Goal: Task Accomplishment & Management: Manage account settings

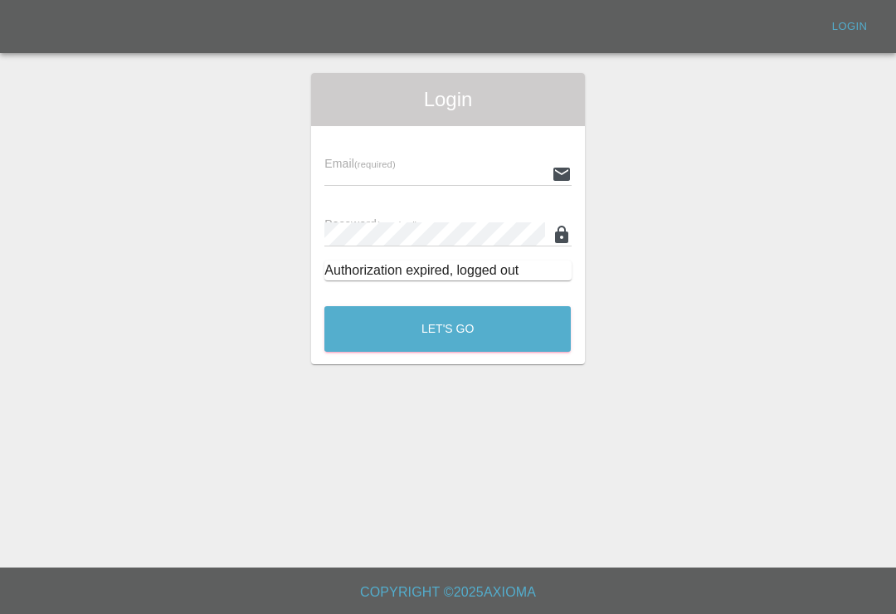
scroll to position [26, 0]
click at [482, 162] on input "text" at bounding box center [434, 174] width 220 height 24
type input "Smartpaintrepair1@gmail.com"
click at [447, 306] on button "Let's Go" at bounding box center [447, 329] width 246 height 46
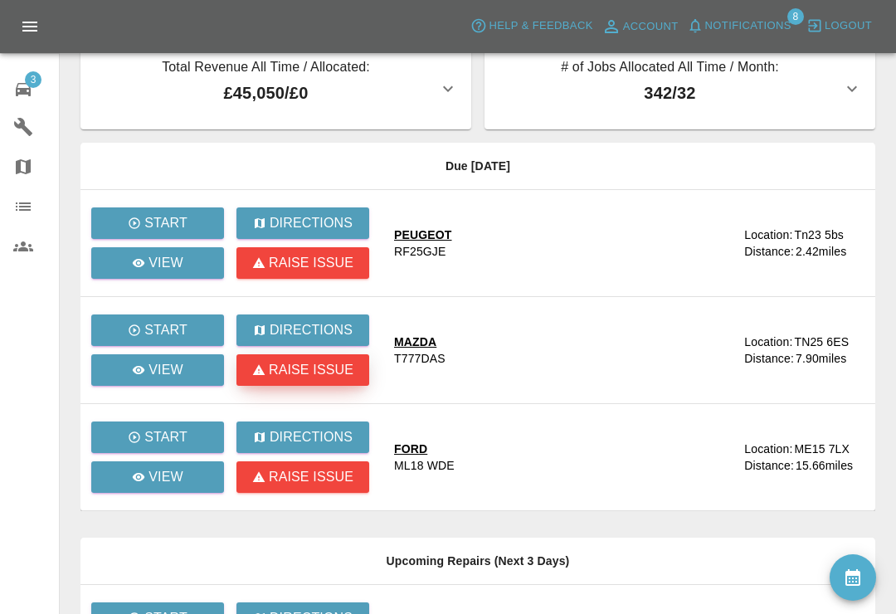
click at [318, 367] on p "Raise issue" at bounding box center [311, 370] width 85 height 20
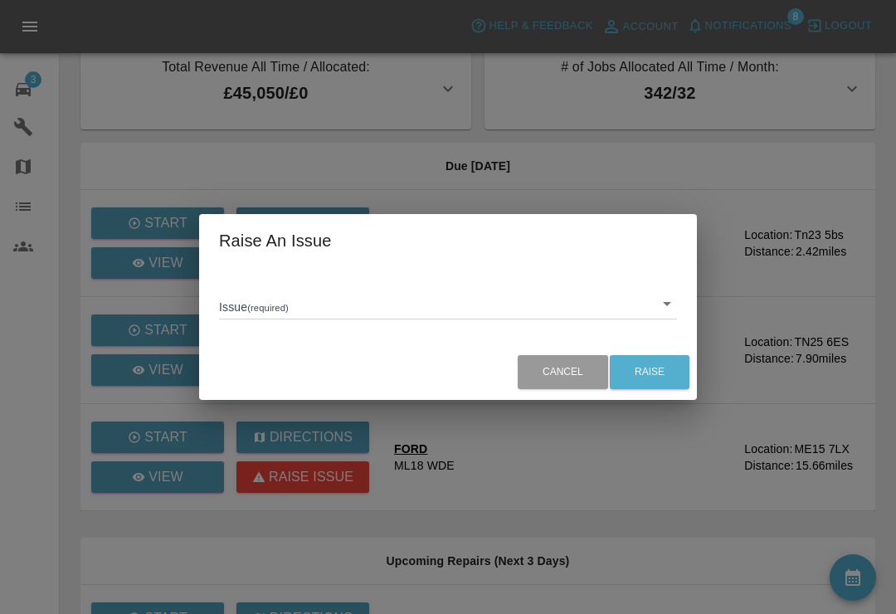
click at [675, 306] on body "Axioma Help & Feedback Account Notifications 8 Logout 3 Repair home Garages Map…" at bounding box center [448, 517] width 896 height 1086
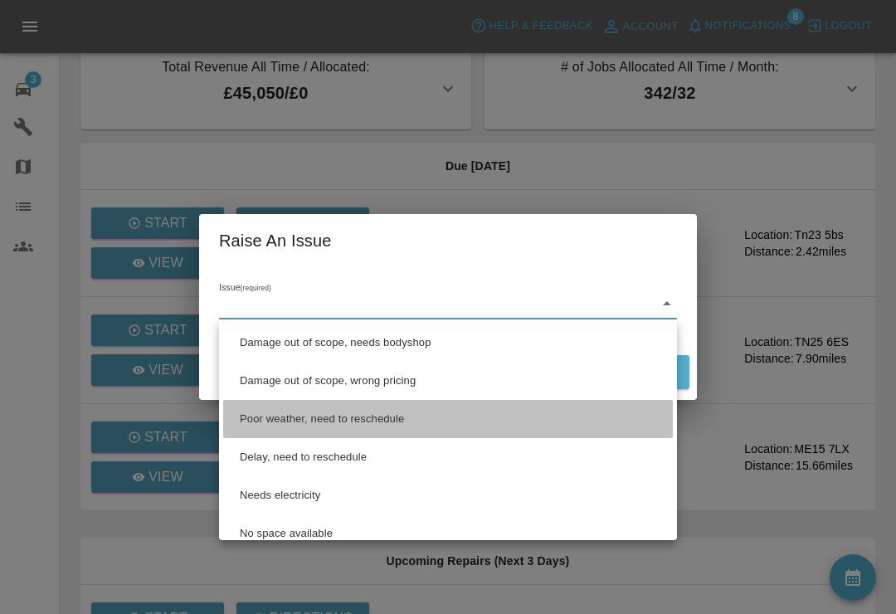
click at [381, 422] on li "Poor weather, need to reschedule" at bounding box center [448, 419] width 450 height 38
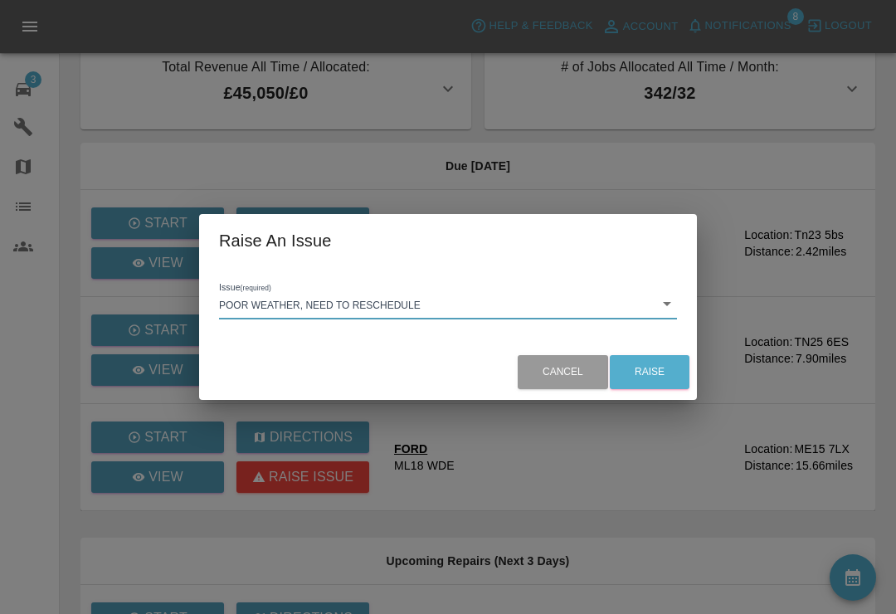
click at [672, 305] on body "Axioma Help & Feedback Account Notifications 8 Logout 3 Repair home Garages Map…" at bounding box center [448, 517] width 896 height 1086
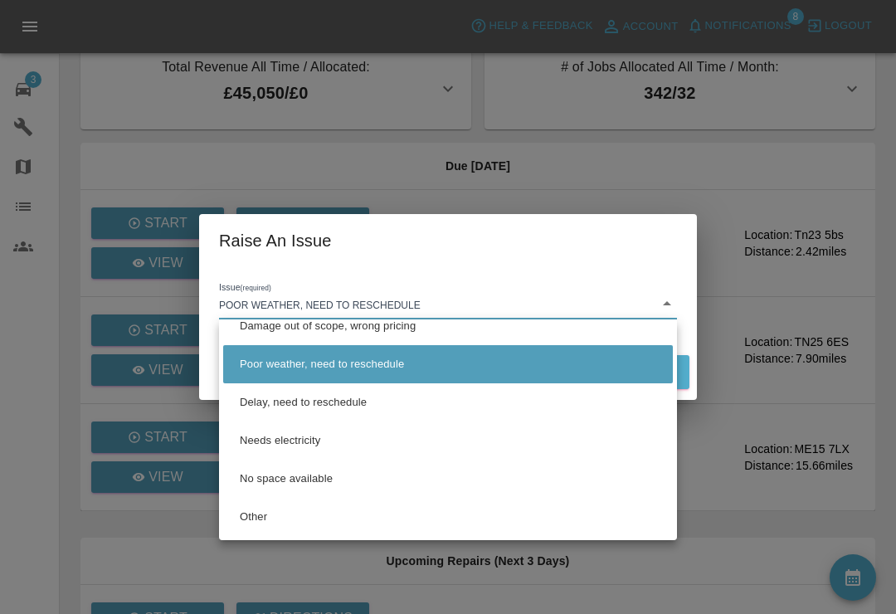
scroll to position [55, 0]
click at [441, 402] on li "Delay, need to reschedule" at bounding box center [448, 402] width 450 height 38
type input "Delay, need to reschedule"
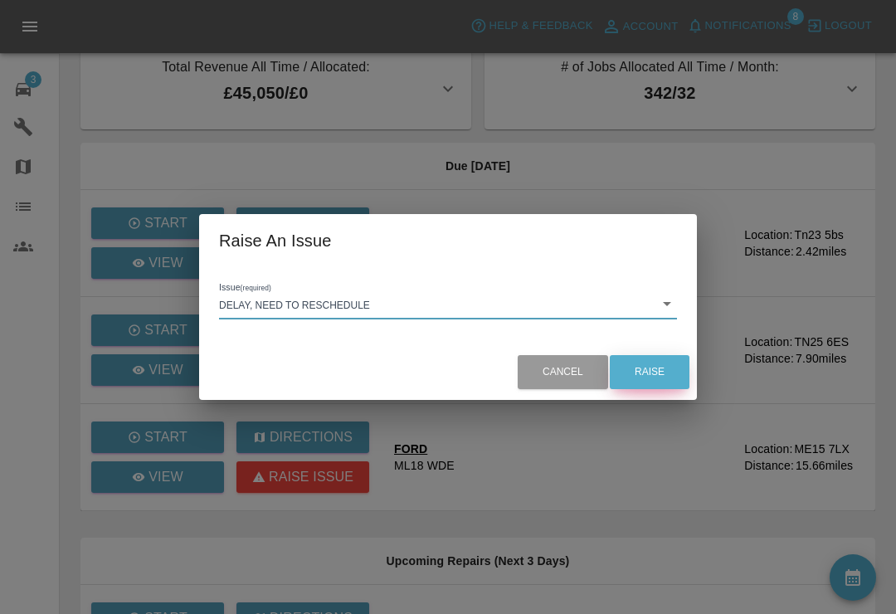
click at [655, 372] on button "Raise" at bounding box center [650, 372] width 80 height 34
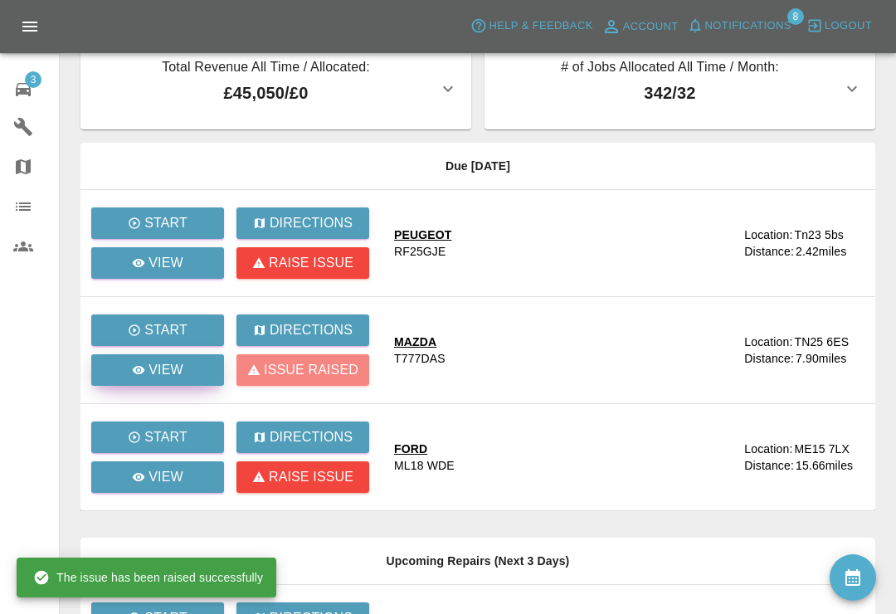
click at [149, 369] on p "View" at bounding box center [166, 370] width 35 height 20
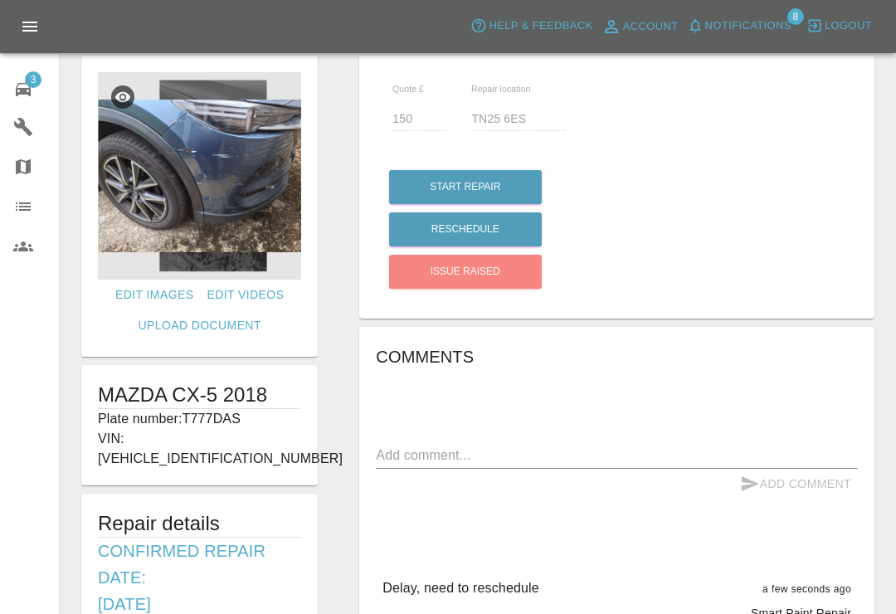
click at [554, 446] on textarea at bounding box center [617, 455] width 482 height 19
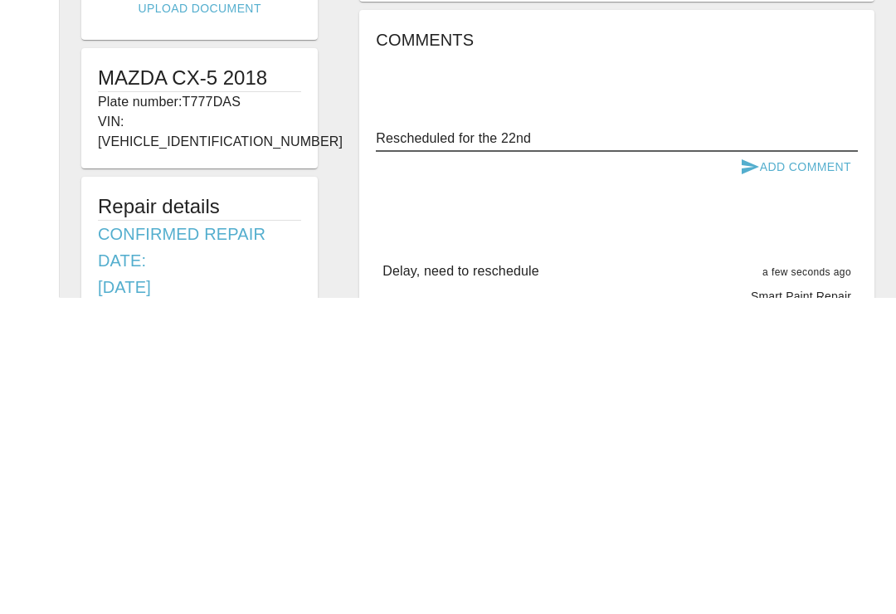
type textarea "Rescheduled for the 22nd"
click at [806, 469] on button "Add Comment" at bounding box center [796, 484] width 124 height 31
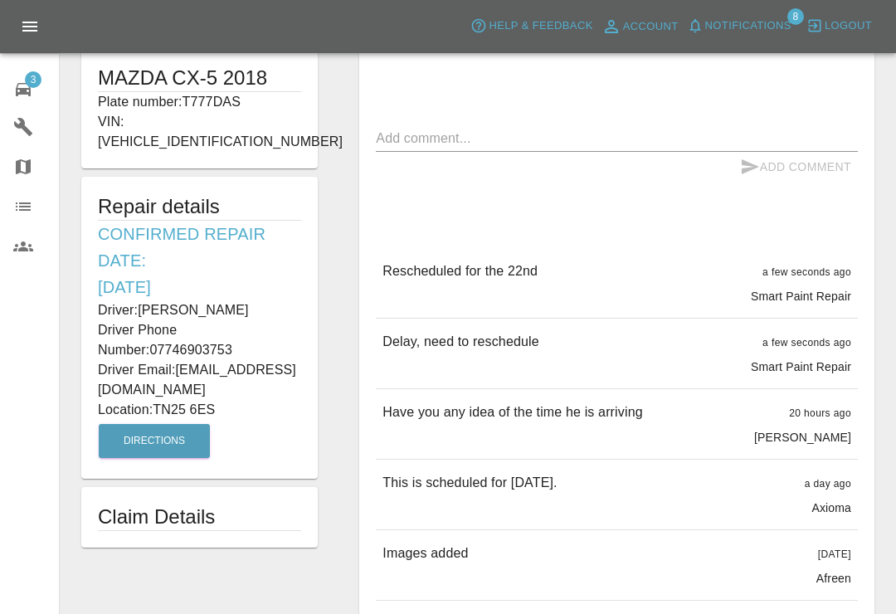
click at [700, 34] on button "Notifications" at bounding box center [739, 26] width 113 height 26
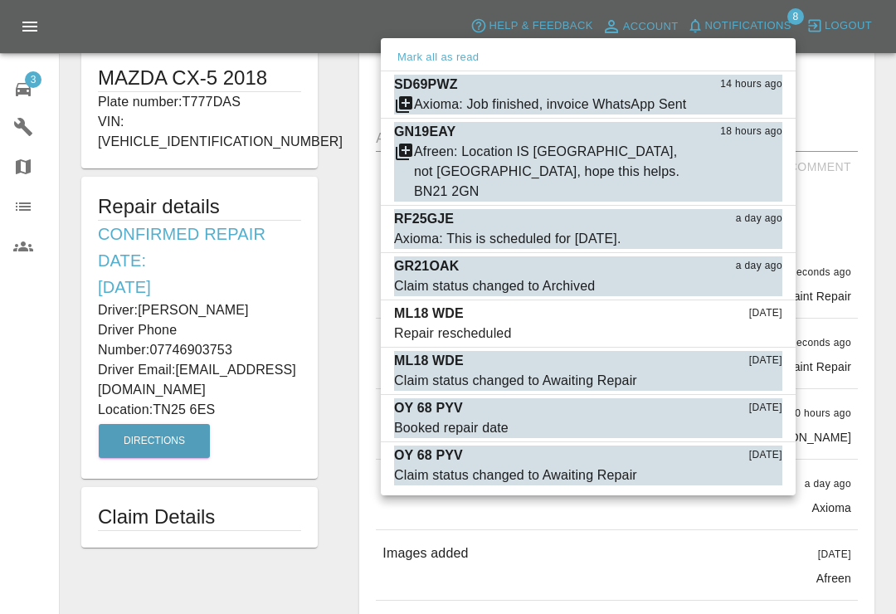
click at [758, 110] on button "Mark as read" at bounding box center [746, 104] width 73 height 19
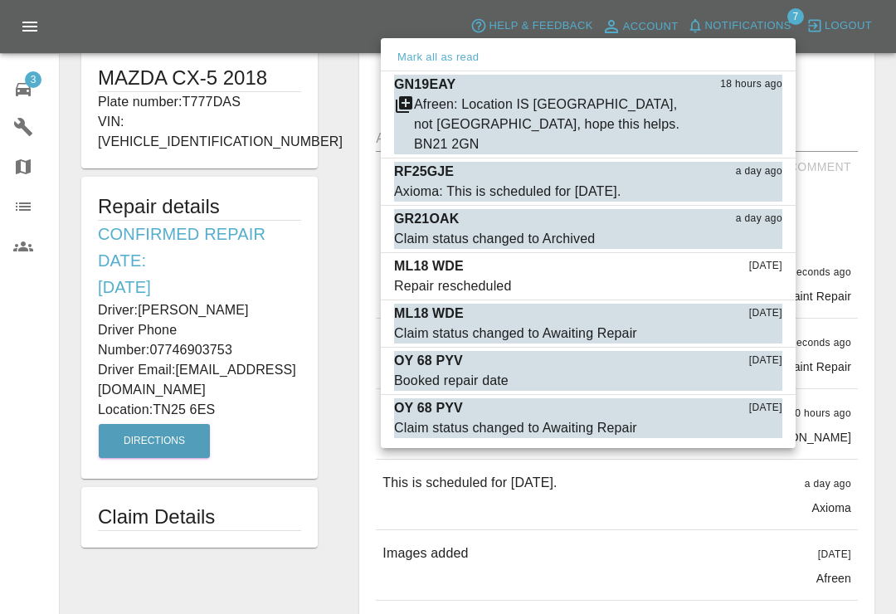
click at [756, 183] on button "Mark as read" at bounding box center [746, 192] width 73 height 19
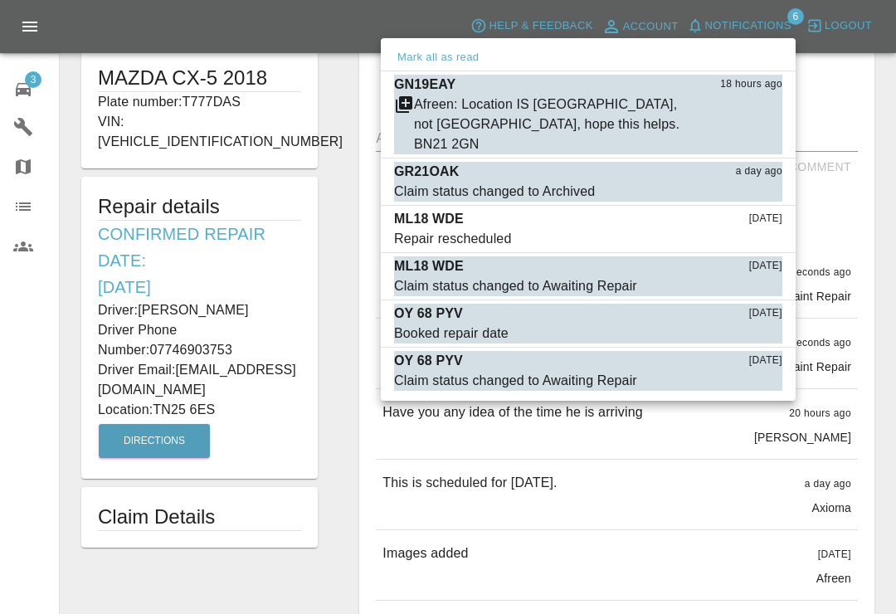
click at [699, 182] on span "Claim status changed to Archived" at bounding box center [546, 192] width 305 height 20
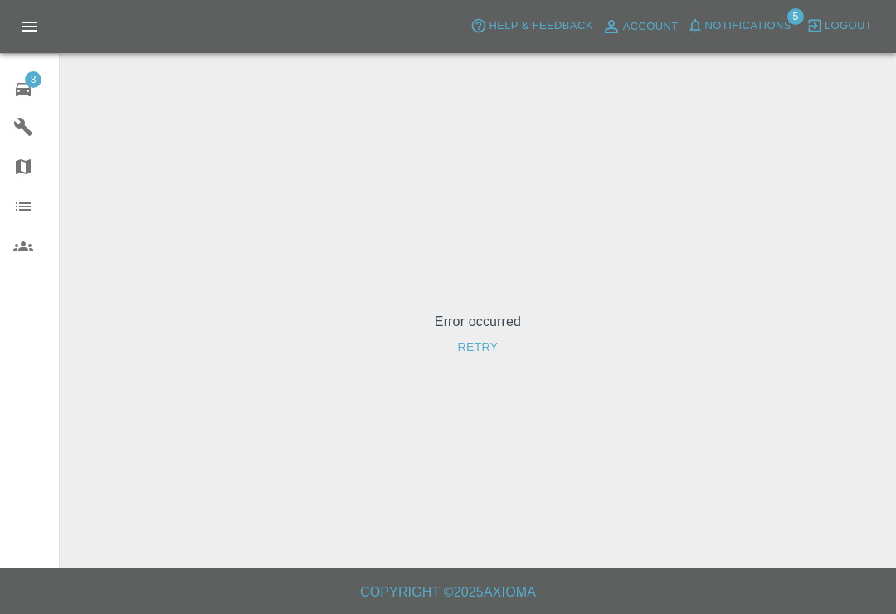
scroll to position [26, 0]
click at [709, 32] on span "Notifications" at bounding box center [748, 26] width 86 height 19
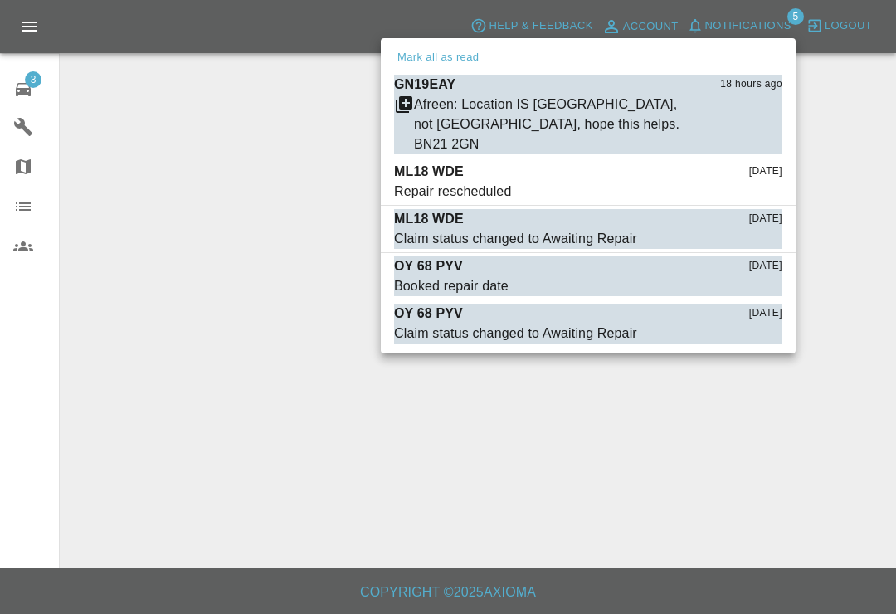
click at [750, 183] on button "Mark as read" at bounding box center [746, 192] width 73 height 19
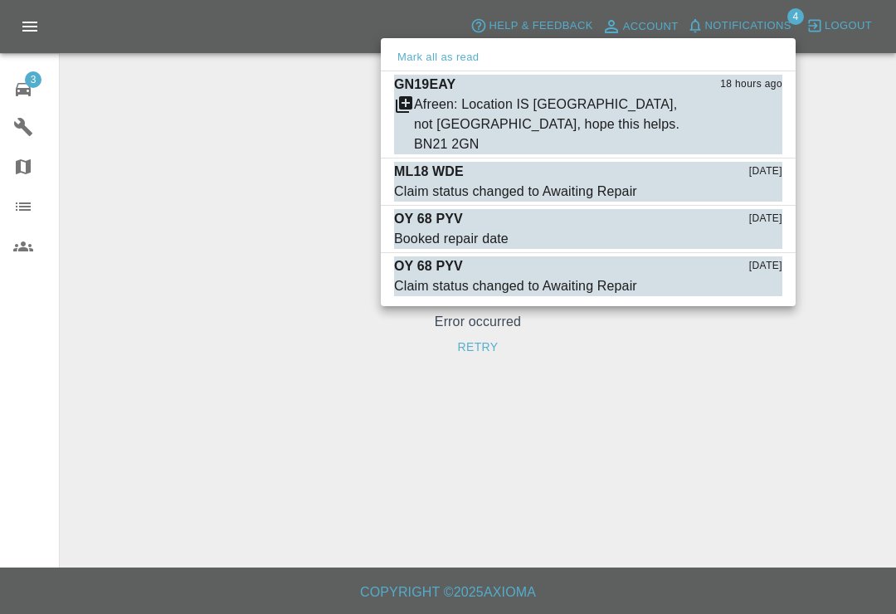
click at [752, 183] on button "Mark as read" at bounding box center [746, 192] width 73 height 19
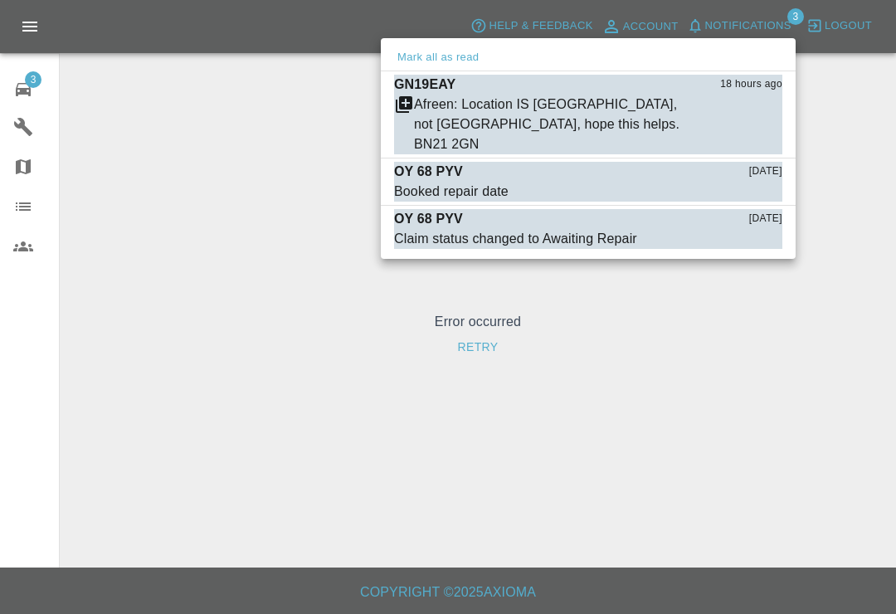
click at [457, 162] on p "OY 68 PYV" at bounding box center [428, 172] width 69 height 20
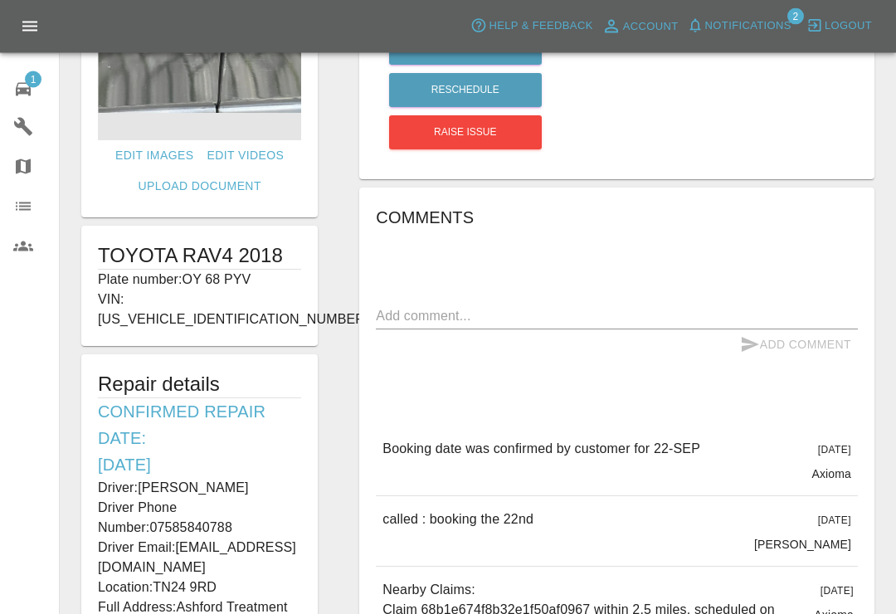
scroll to position [173, 0]
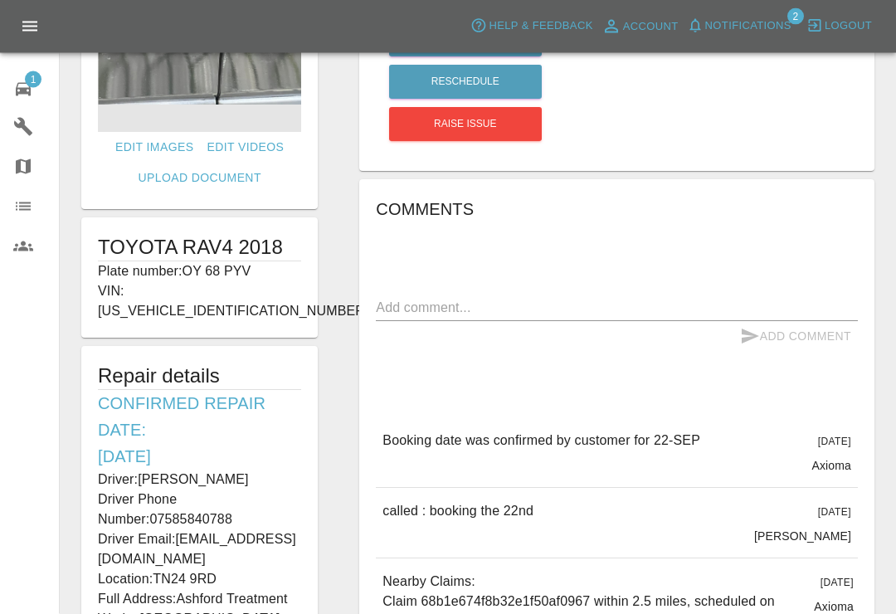
click at [720, 30] on span "Notifications" at bounding box center [748, 26] width 86 height 19
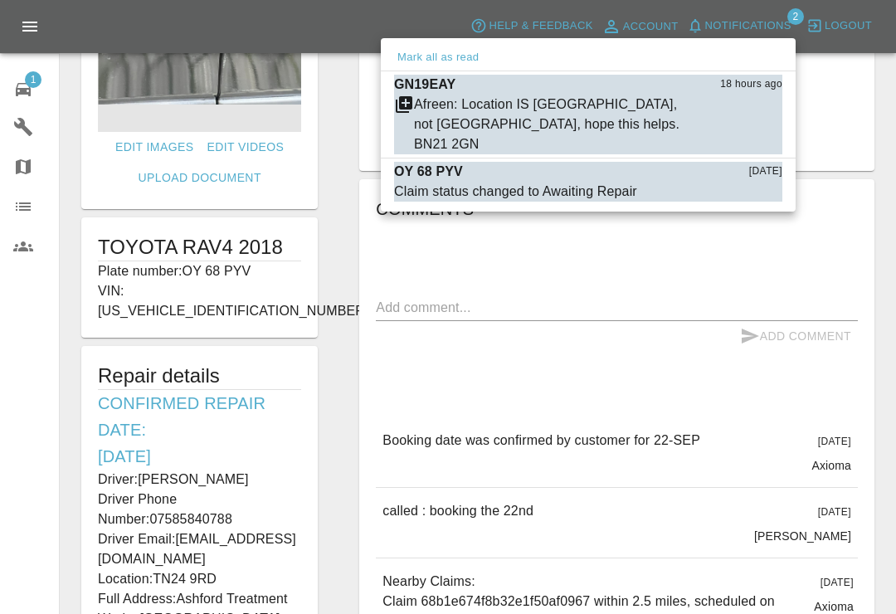
click at [739, 183] on button "Mark as read" at bounding box center [746, 192] width 73 height 19
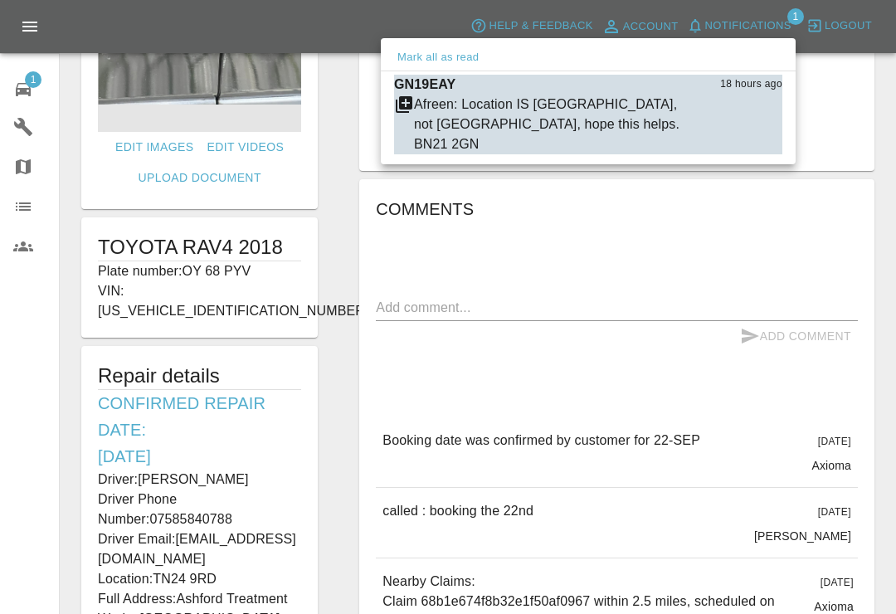
click at [885, 99] on div at bounding box center [448, 307] width 896 height 614
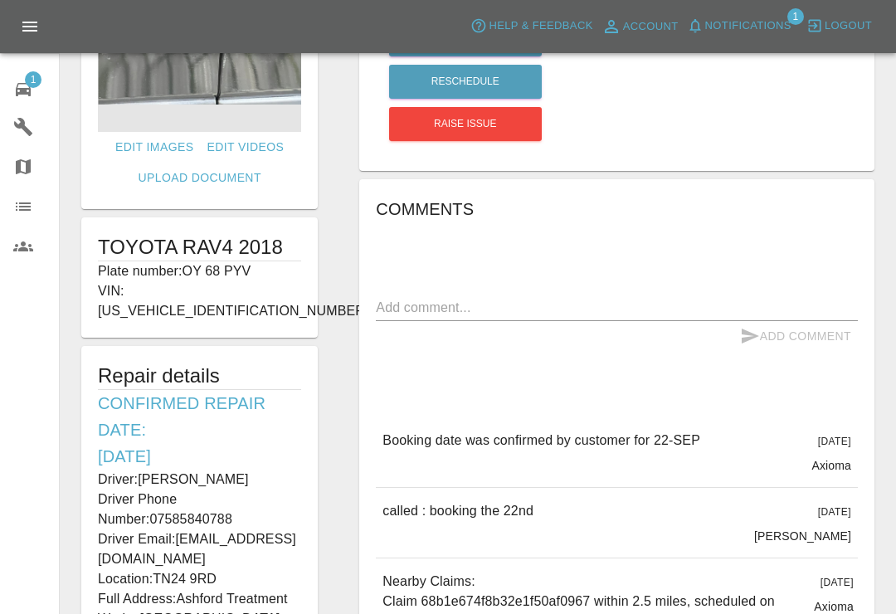
click at [700, 34] on button "Notifications" at bounding box center [739, 26] width 113 height 26
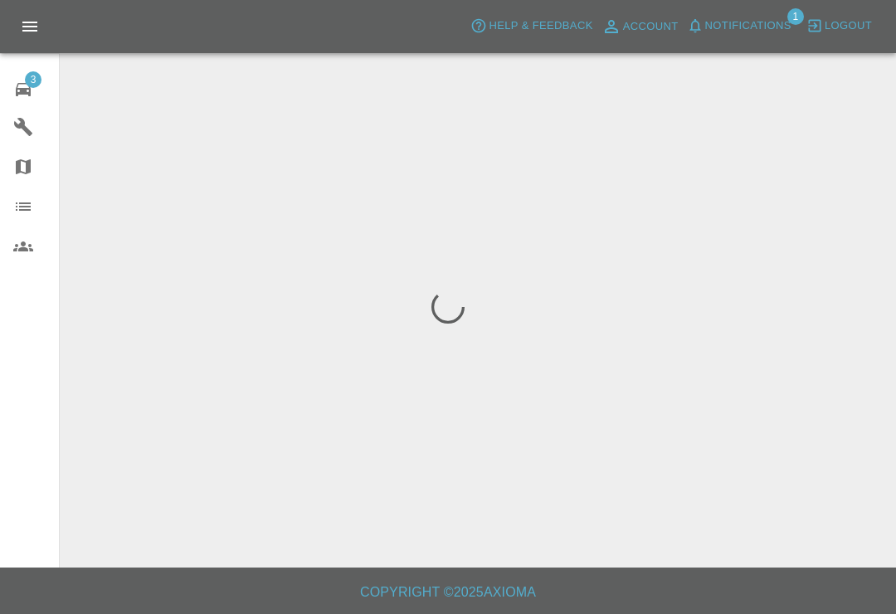
scroll to position [26, 0]
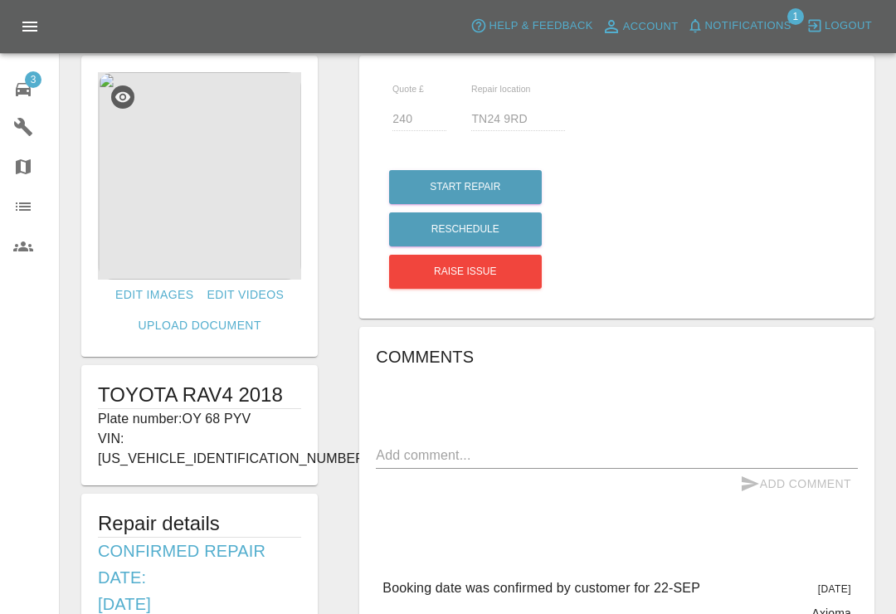
click at [27, 89] on icon at bounding box center [23, 89] width 15 height 13
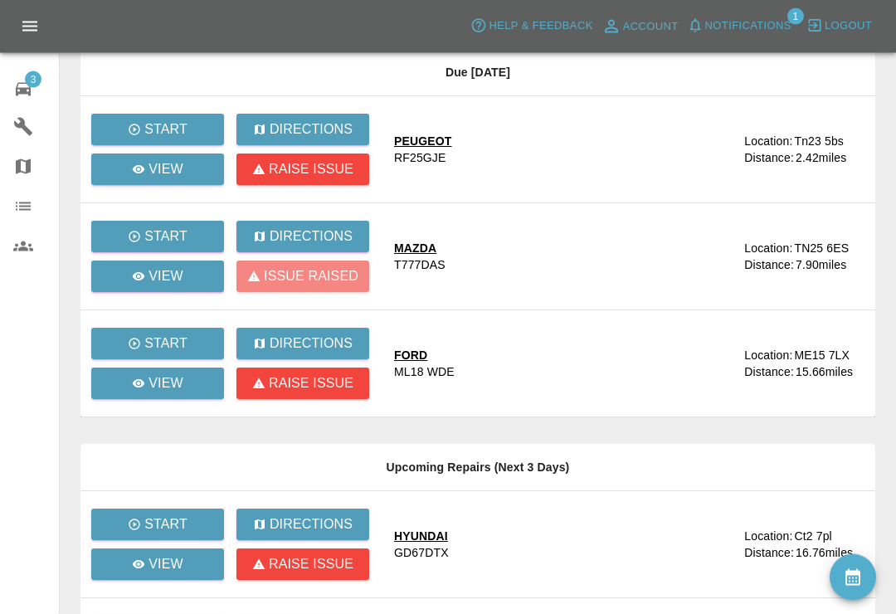
scroll to position [120, 0]
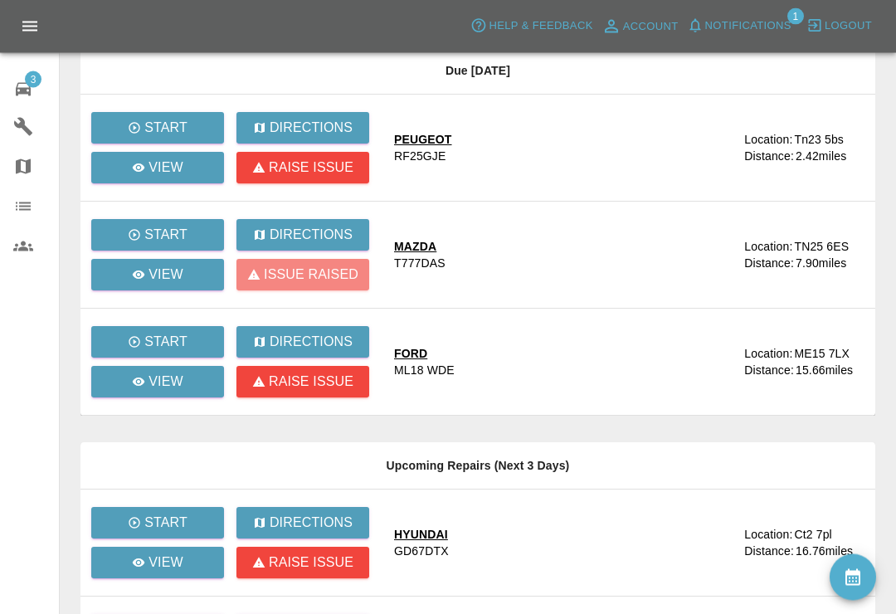
click at [2, 379] on div "3 Repair home Garages Map Organization Users" at bounding box center [30, 307] width 60 height 614
click at [147, 171] on div "View" at bounding box center [157, 168] width 51 height 20
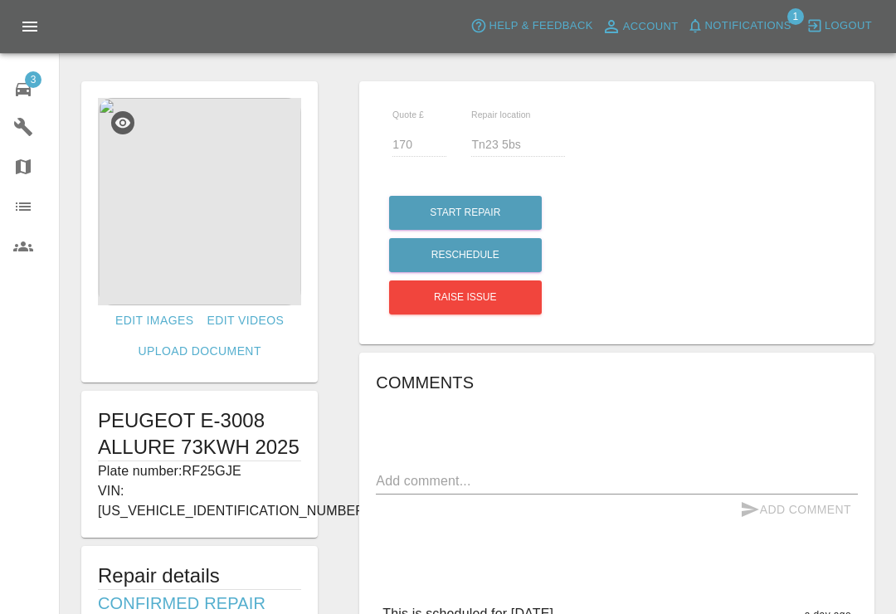
click at [243, 253] on img at bounding box center [199, 201] width 203 height 207
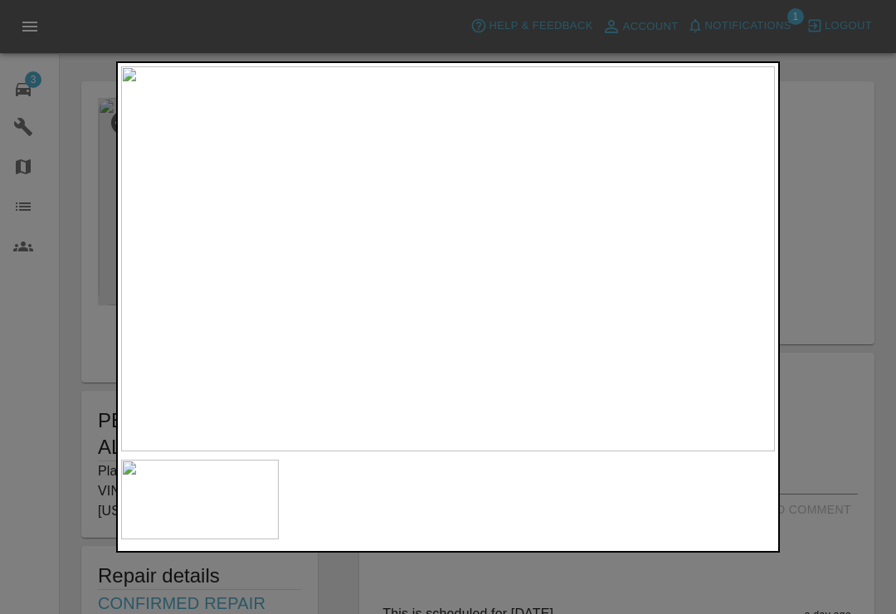
click at [834, 77] on div at bounding box center [448, 307] width 896 height 614
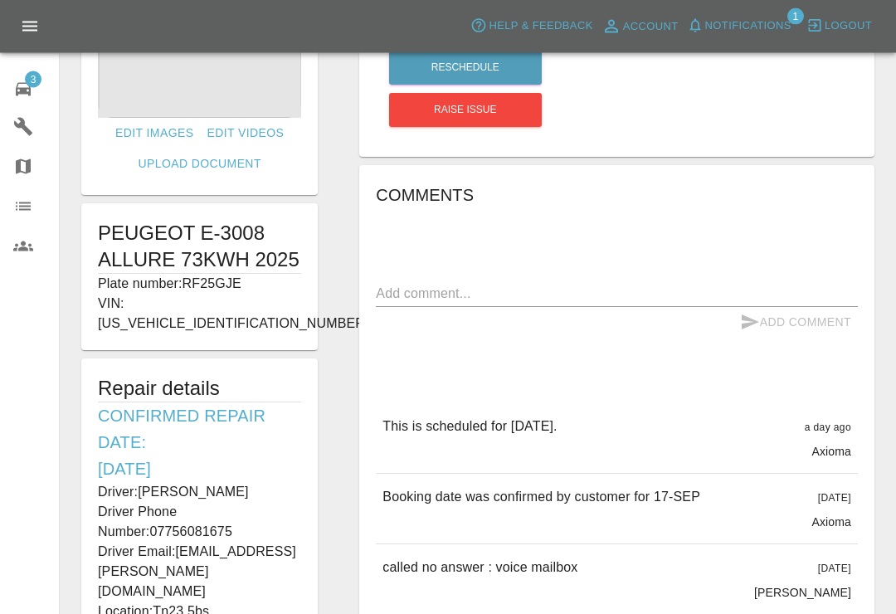
scroll to position [188, 0]
click at [41, 95] on div "3" at bounding box center [36, 88] width 46 height 24
click at [40, 95] on div "3" at bounding box center [36, 88] width 46 height 24
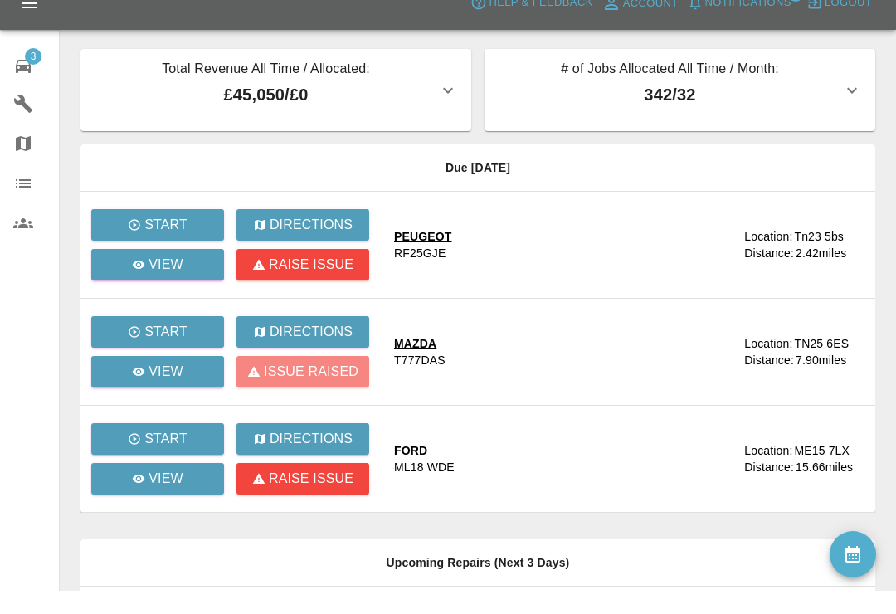
scroll to position [26, 0]
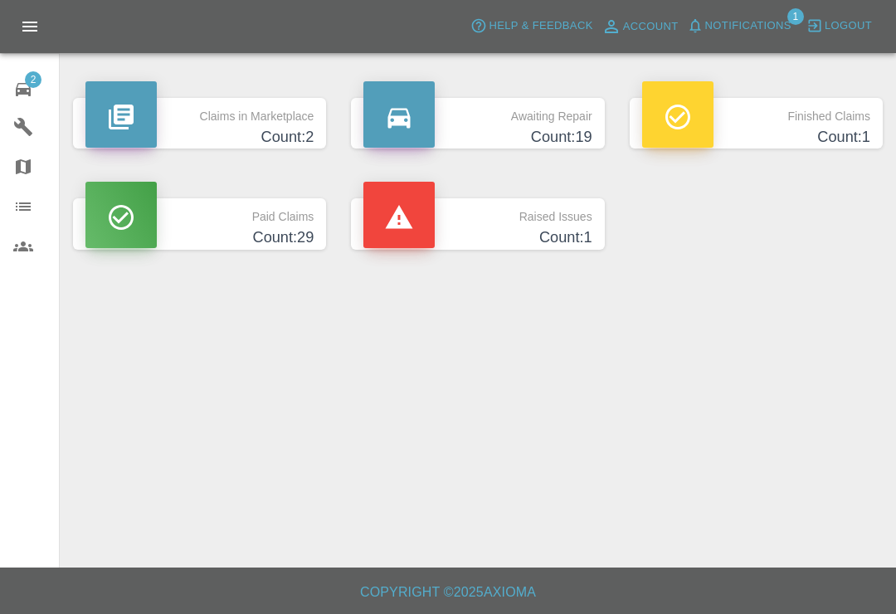
click at [25, 83] on span "2" at bounding box center [33, 79] width 17 height 17
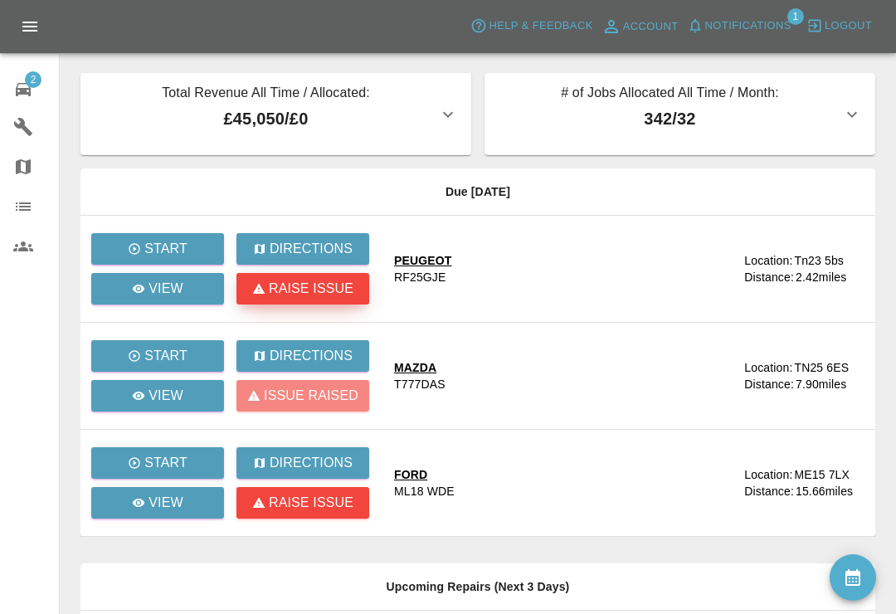
click at [330, 287] on p "Raise issue" at bounding box center [311, 289] width 85 height 20
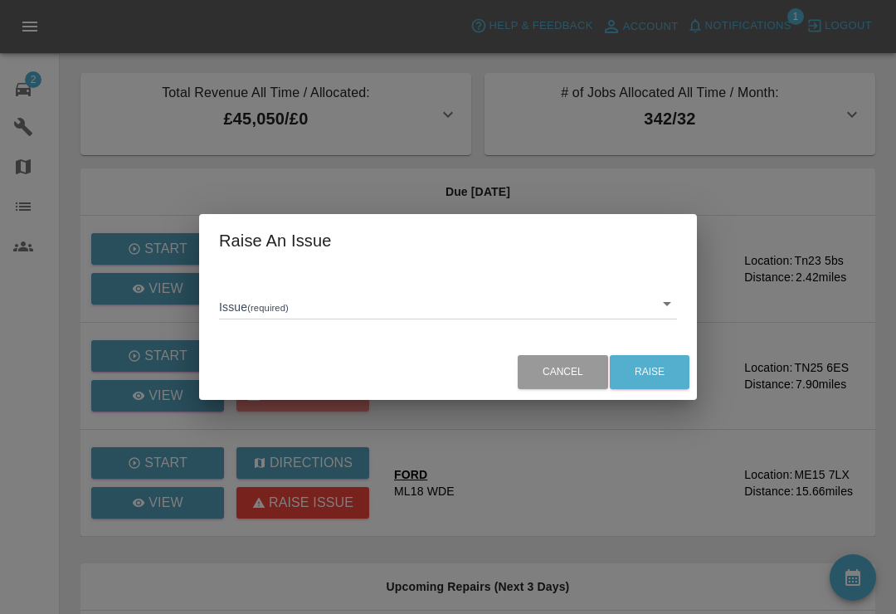
click at [671, 307] on body "Axioma Help & Feedback Account Notifications 1 Logout 2 Repair home Garages Map…" at bounding box center [448, 543] width 896 height 1086
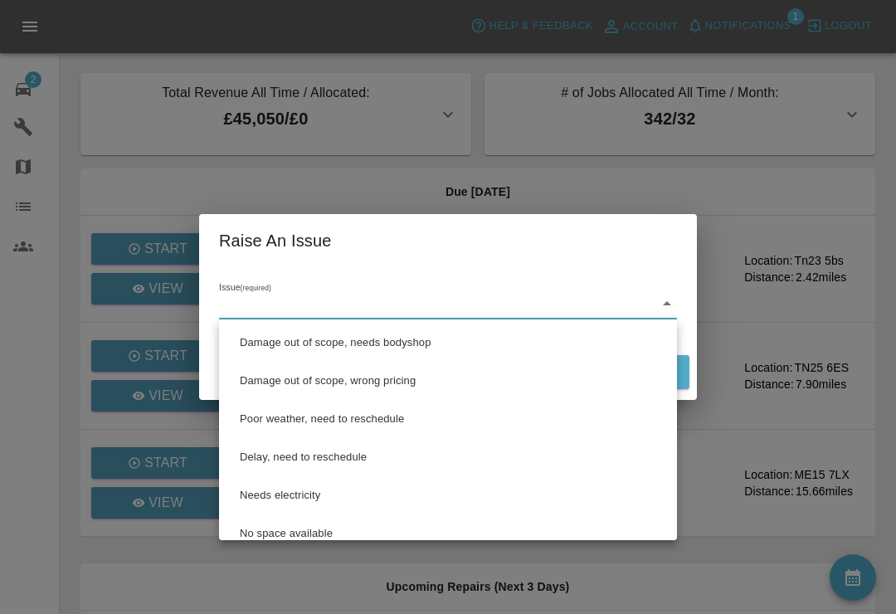
click at [329, 463] on li "Delay, need to reschedule" at bounding box center [448, 457] width 450 height 38
type input "Delay, need to reschedule"
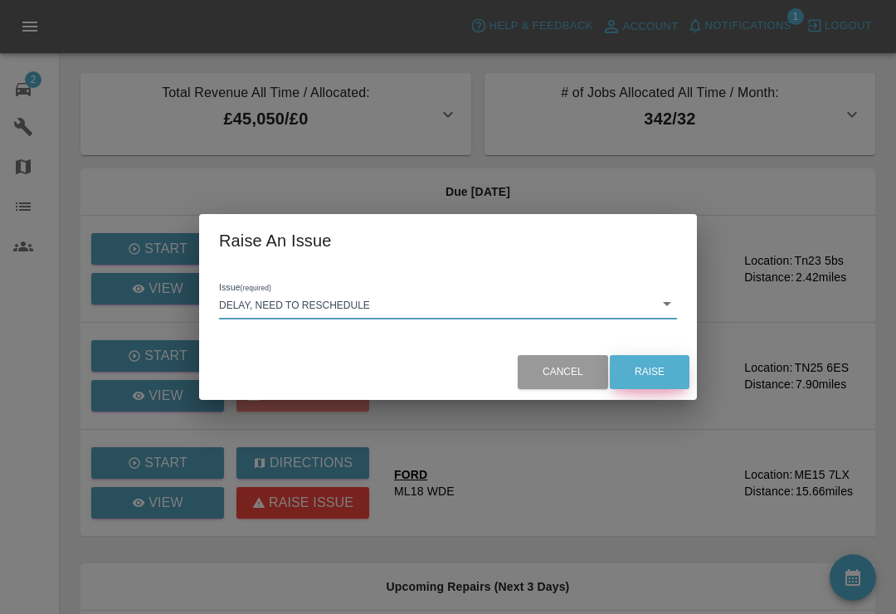
click at [656, 383] on button "Raise" at bounding box center [650, 372] width 80 height 34
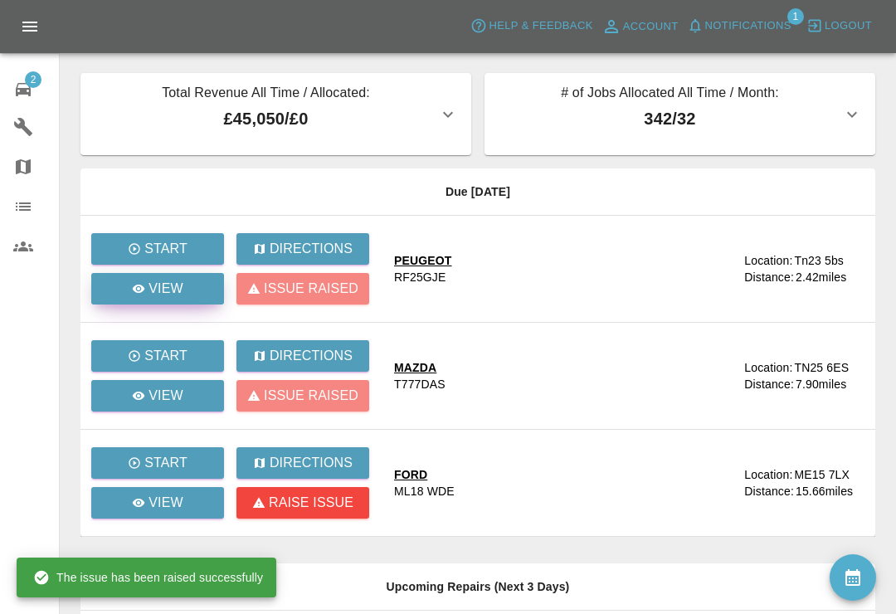
click at [180, 291] on p "View" at bounding box center [166, 289] width 35 height 20
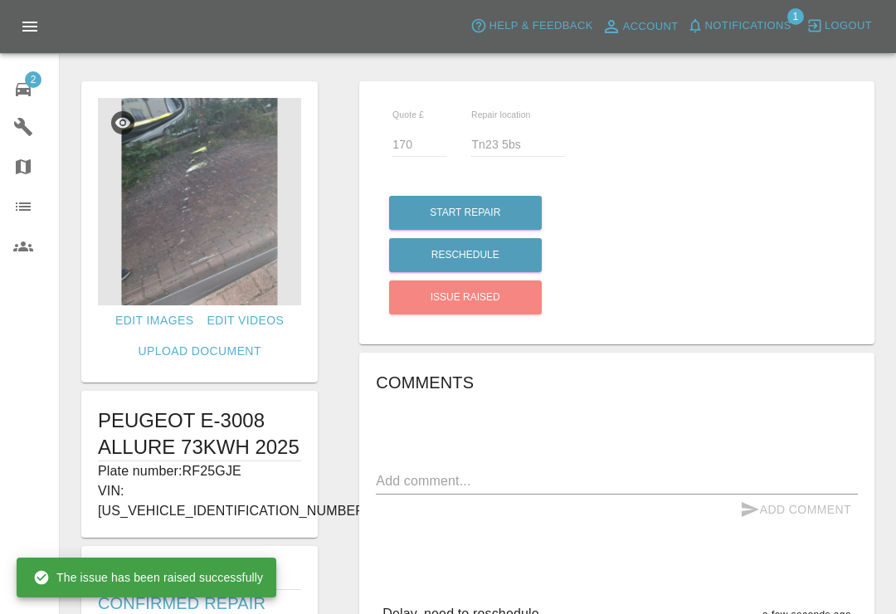
click at [528, 480] on textarea at bounding box center [617, 480] width 482 height 19
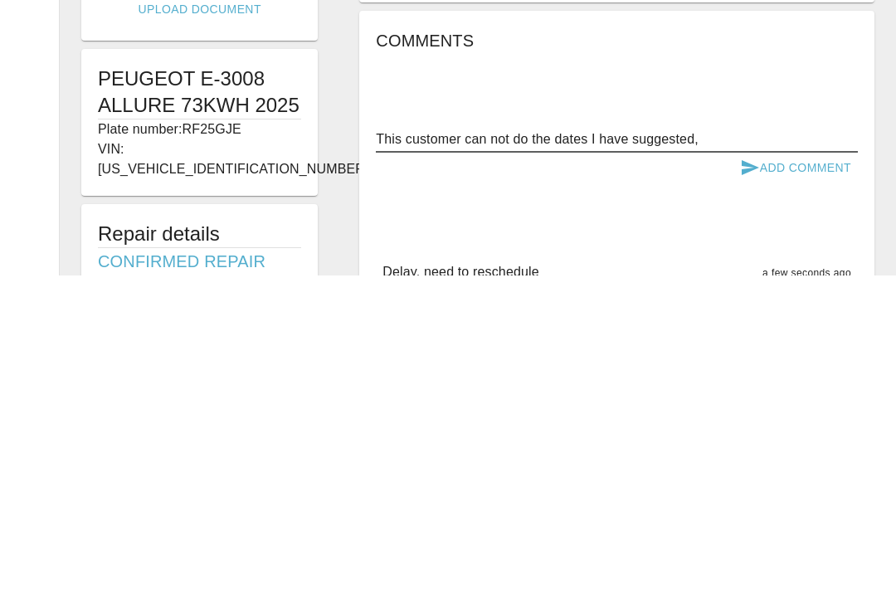
type textarea "This customer can not do the dates I have suggested,"
click at [822, 491] on button "Add Comment" at bounding box center [796, 506] width 124 height 31
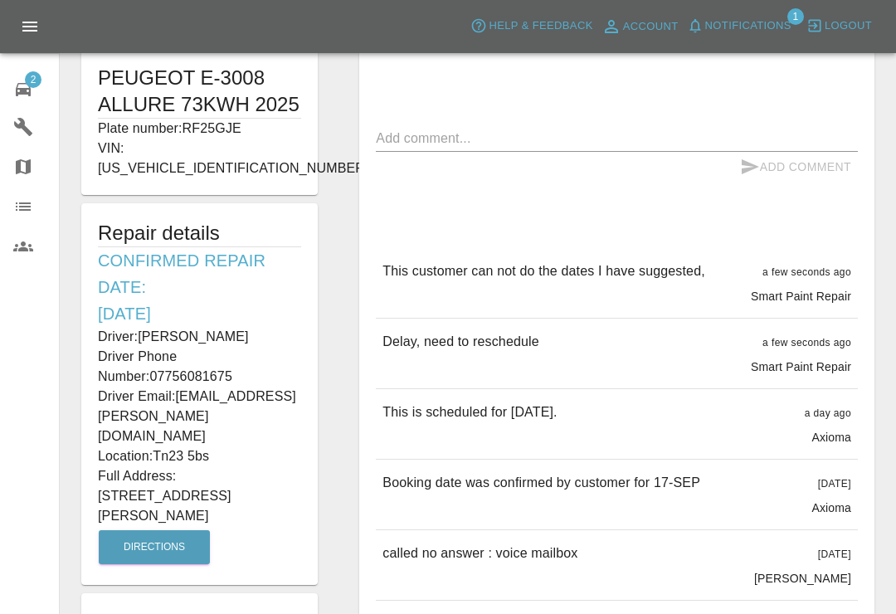
click at [593, 139] on textarea at bounding box center [617, 138] width 482 height 19
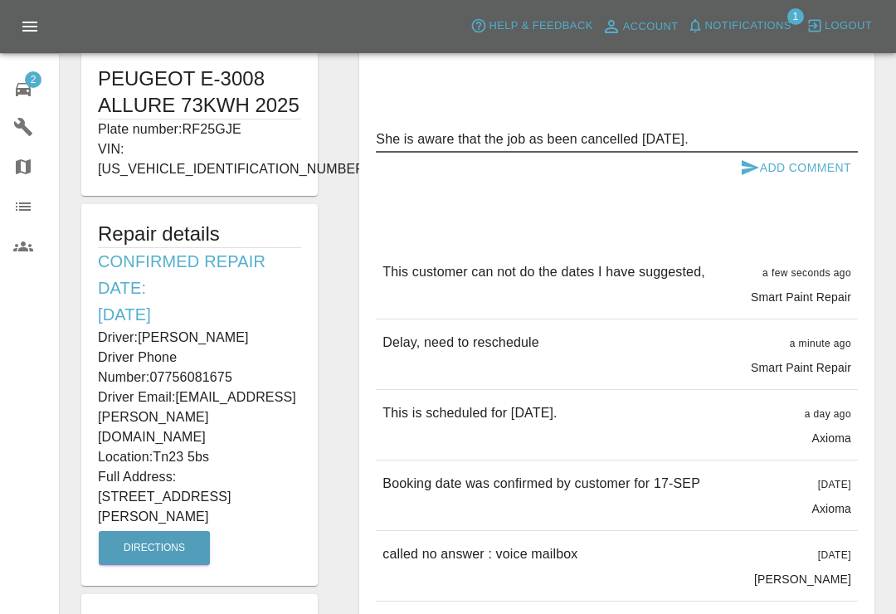
type textarea "She is aware that the job as been cancelled today."
click at [813, 177] on button "Add Comment" at bounding box center [796, 168] width 124 height 31
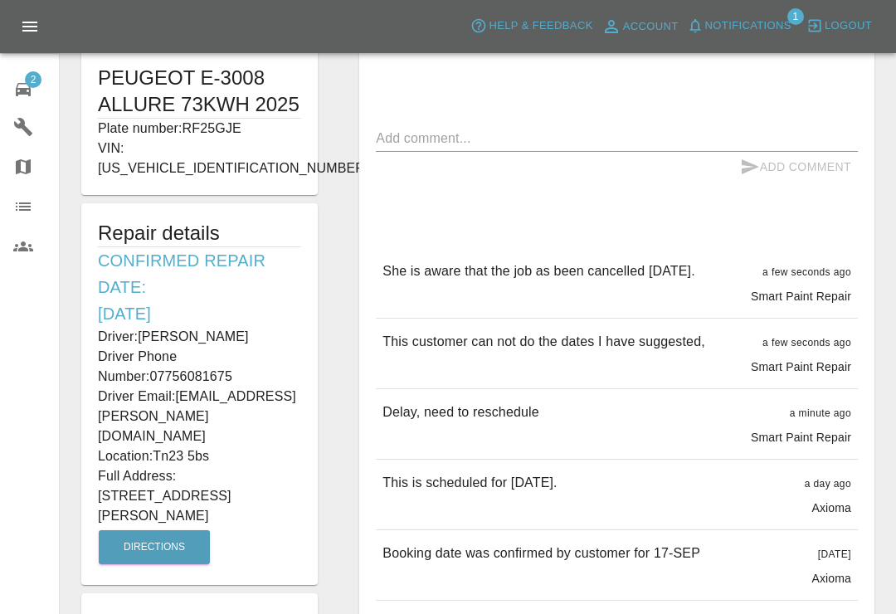
click at [25, 85] on icon at bounding box center [23, 90] width 20 height 20
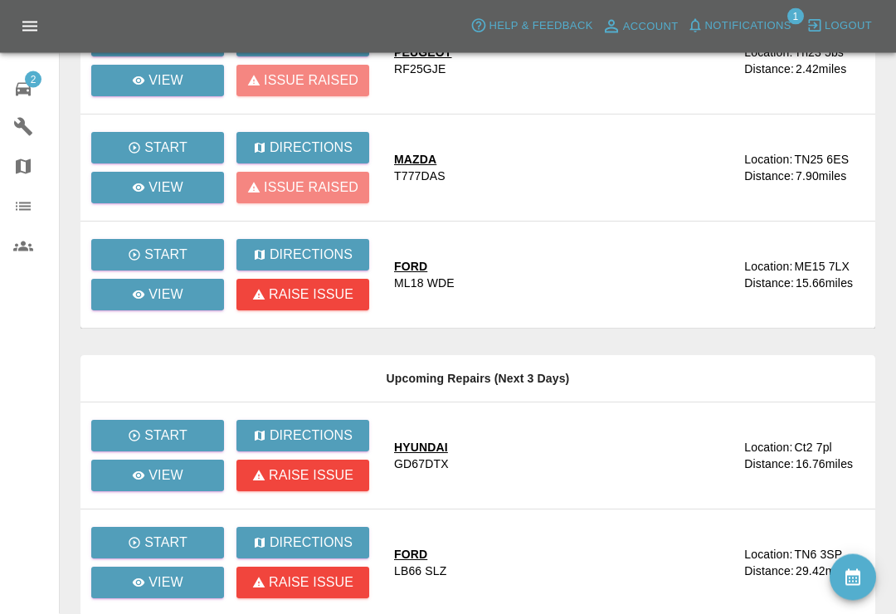
scroll to position [213, 0]
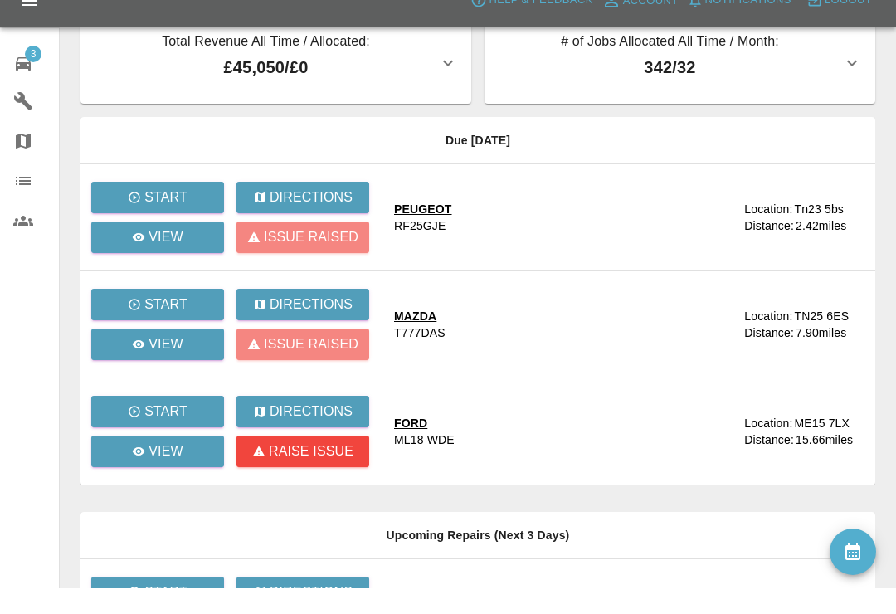
scroll to position [26, 0]
